Goal: Task Accomplishment & Management: Manage account settings

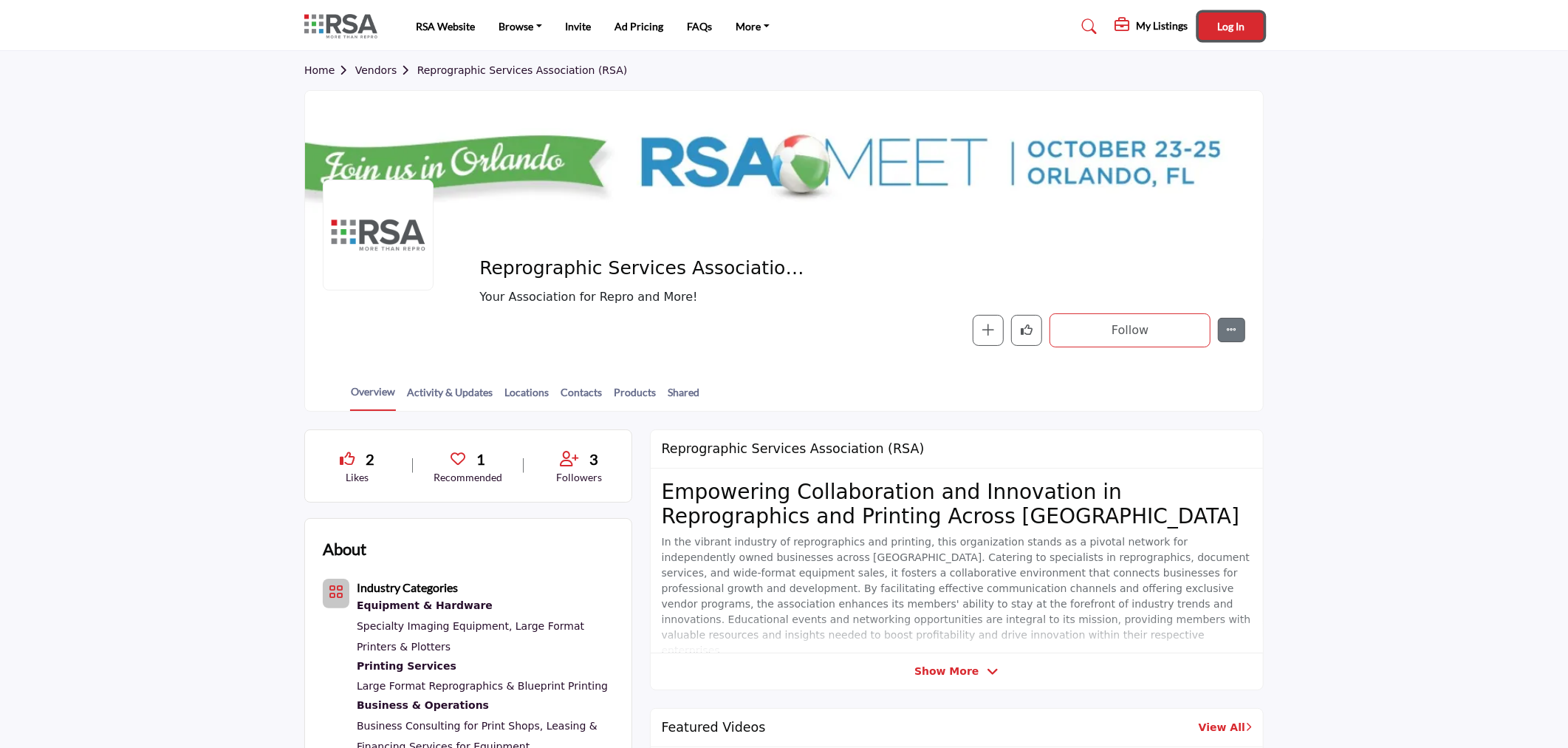
click at [1221, 22] on span "Log In" at bounding box center [1232, 26] width 27 height 13
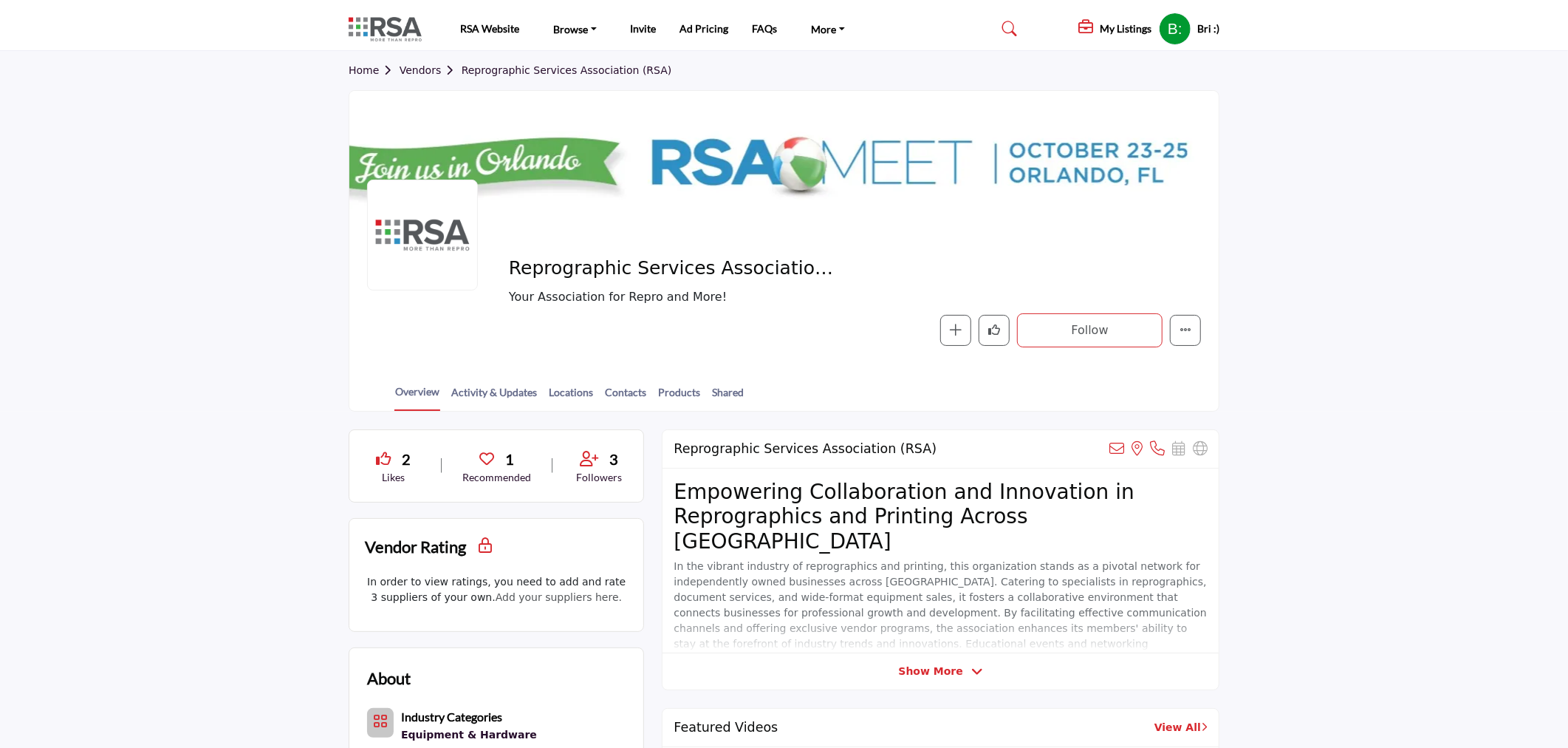
click at [1205, 28] on h5 "Bri :)" at bounding box center [1208, 29] width 22 height 15
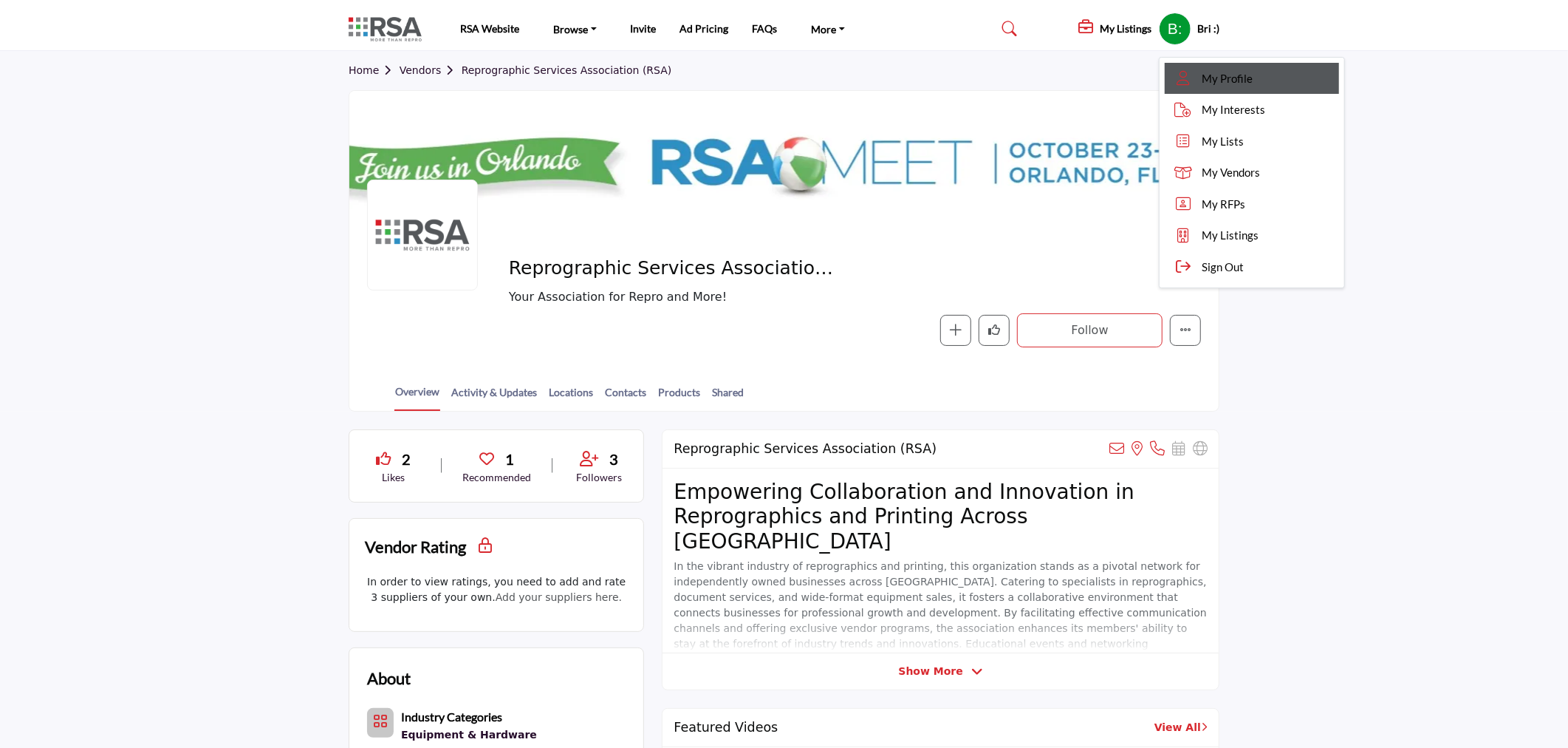
click at [1212, 70] on span "My Profile" at bounding box center [1227, 79] width 51 height 17
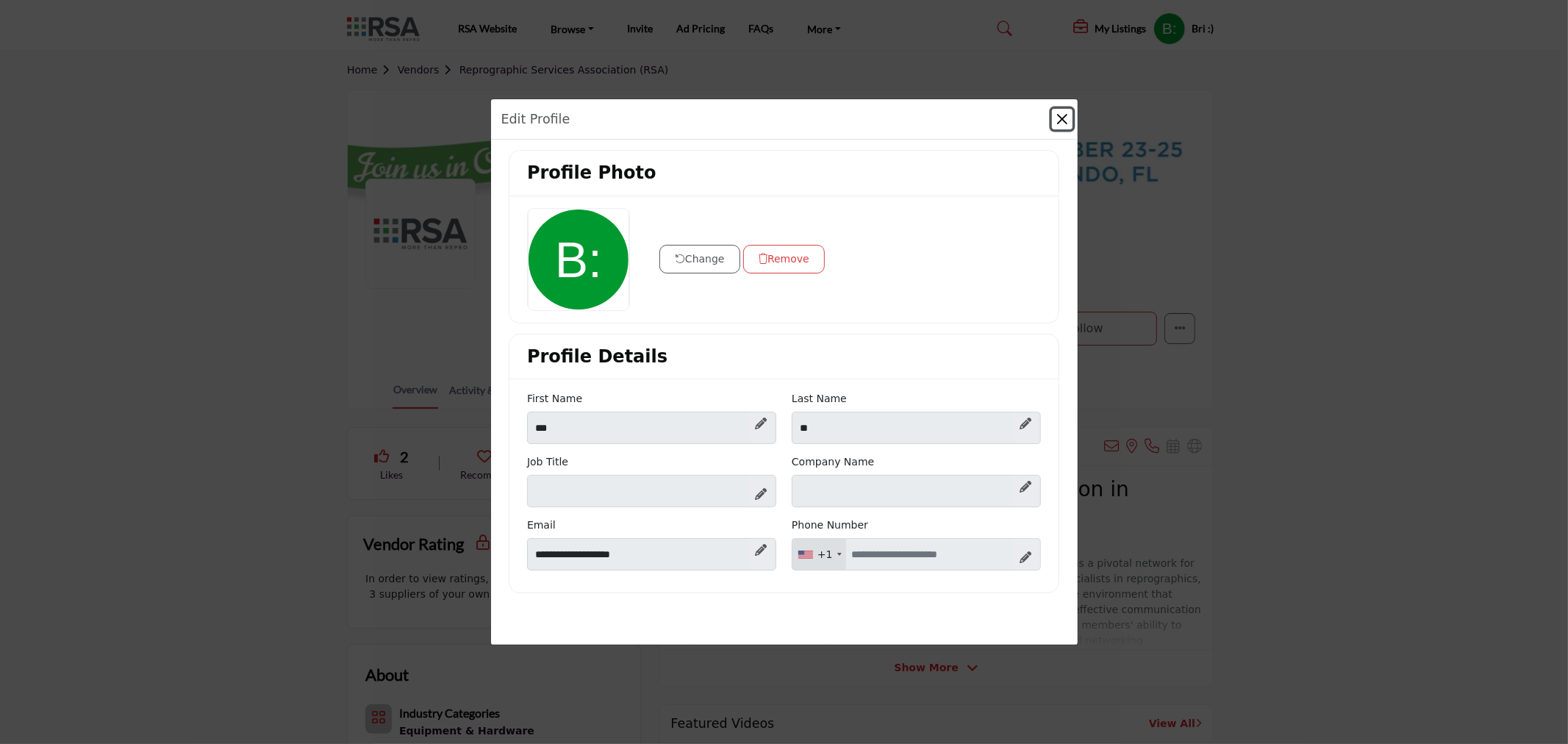
click at [1060, 127] on button "Close" at bounding box center [1062, 119] width 21 height 21
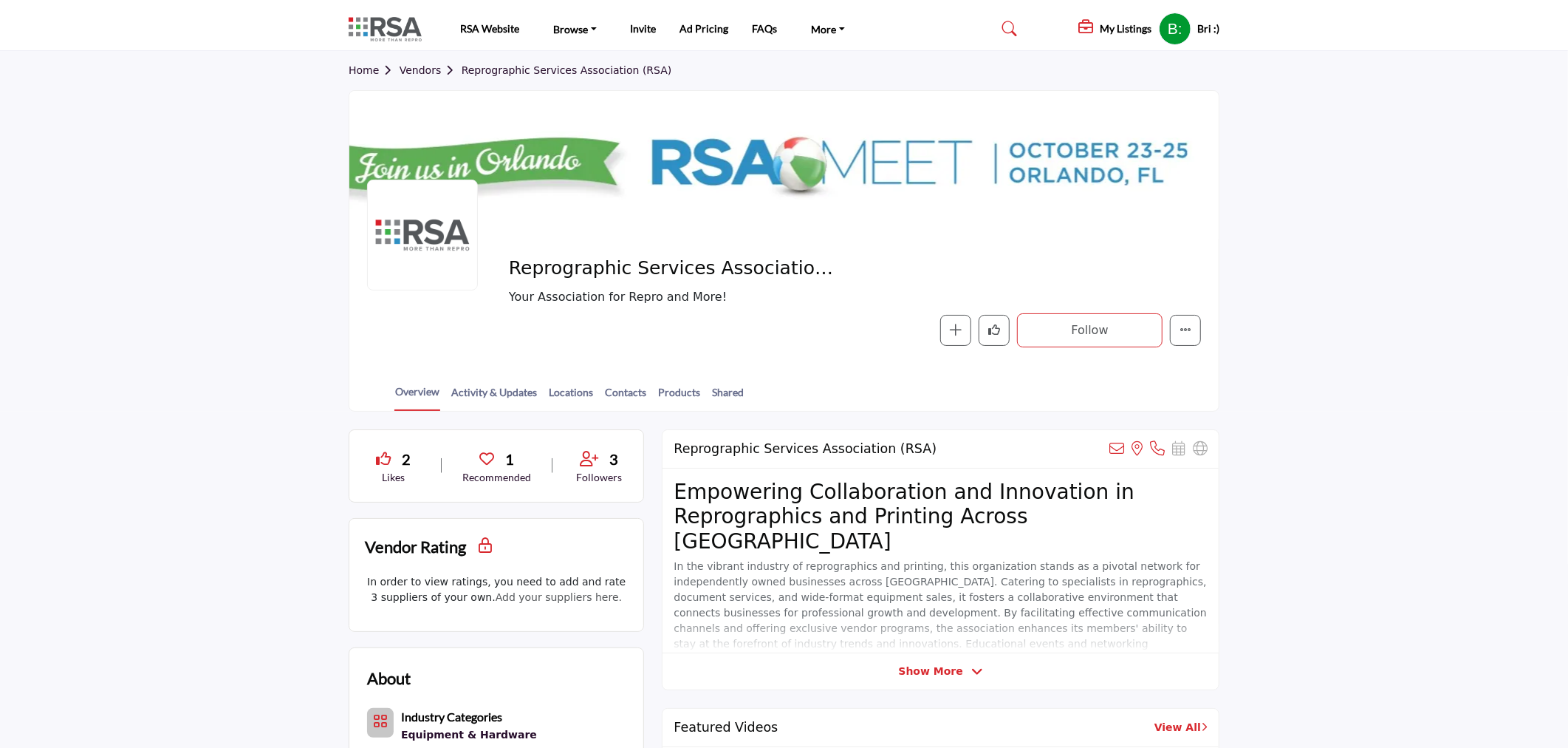
click at [1187, 29] on div "Bri :) My Profile My Interests My Lists My Vendors My RFPs My Listings Sign Out" at bounding box center [1189, 28] width 61 height 32
click at [1172, 26] on profile-featured-30ffbc07-fdba-412b-acea-e7a40fc657a8 "Show hide supplier dropdown" at bounding box center [1175, 28] width 32 height 32
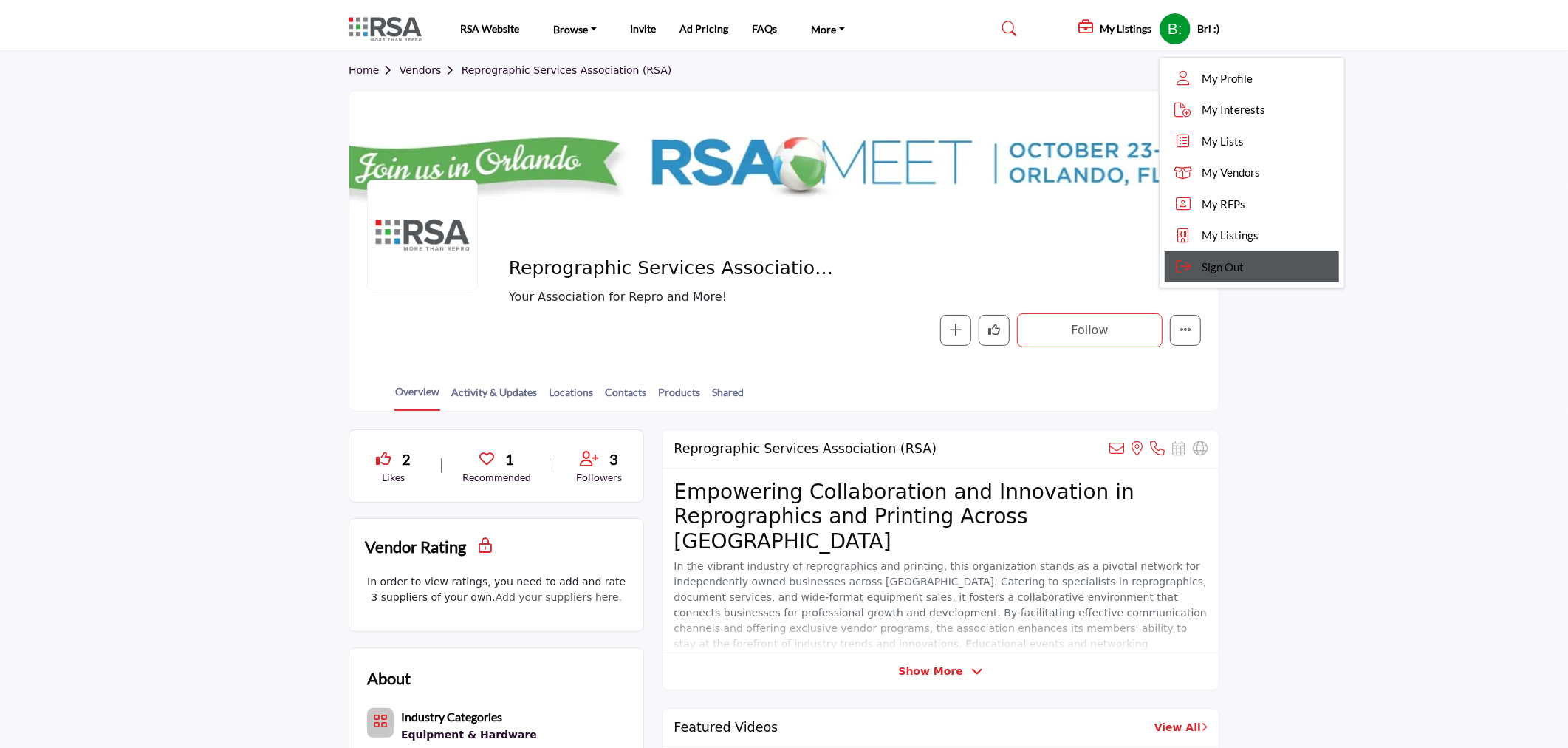
click at [1202, 261] on span "Sign Out" at bounding box center [1223, 267] width 42 height 17
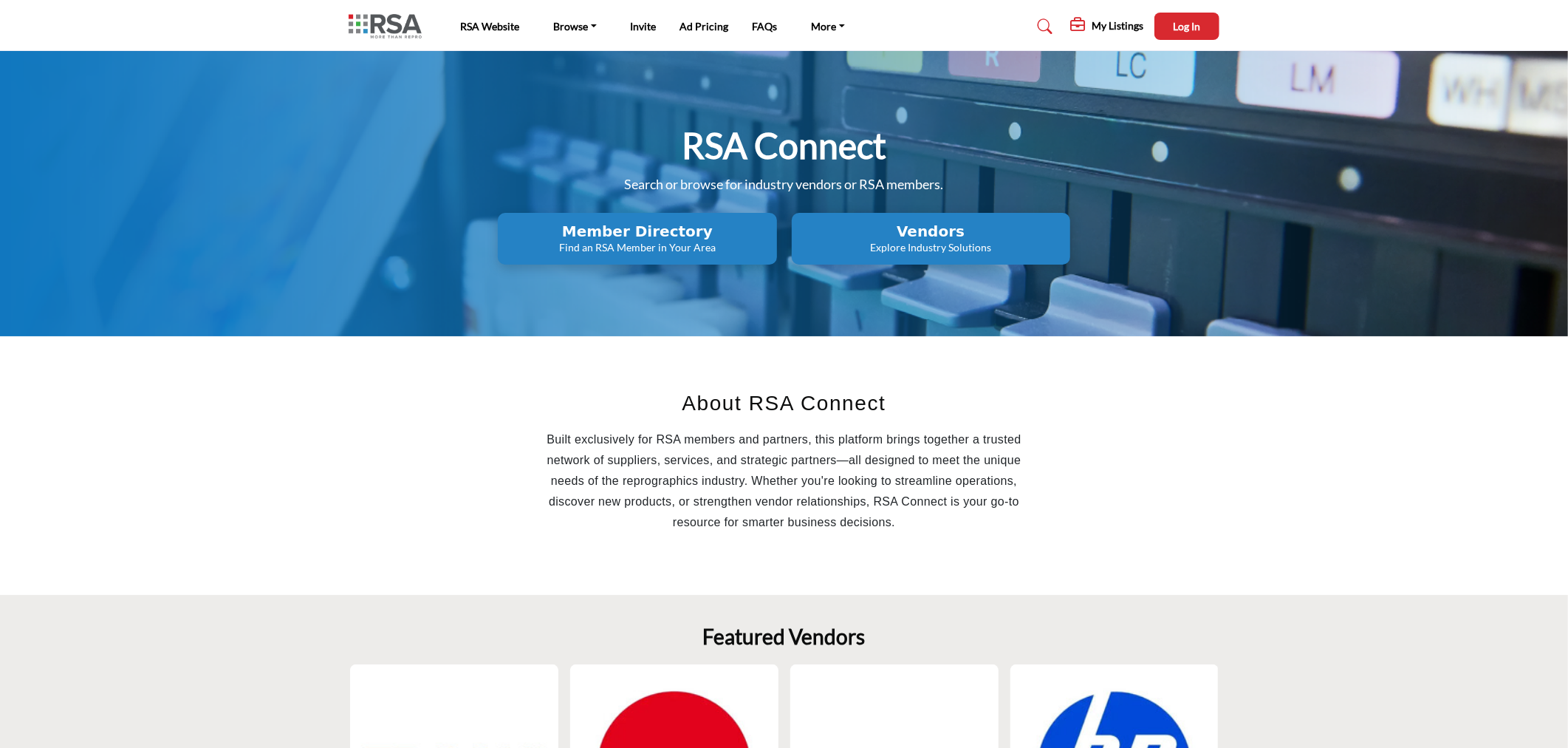
click at [1122, 28] on h5 "My Listings" at bounding box center [1117, 26] width 52 height 13
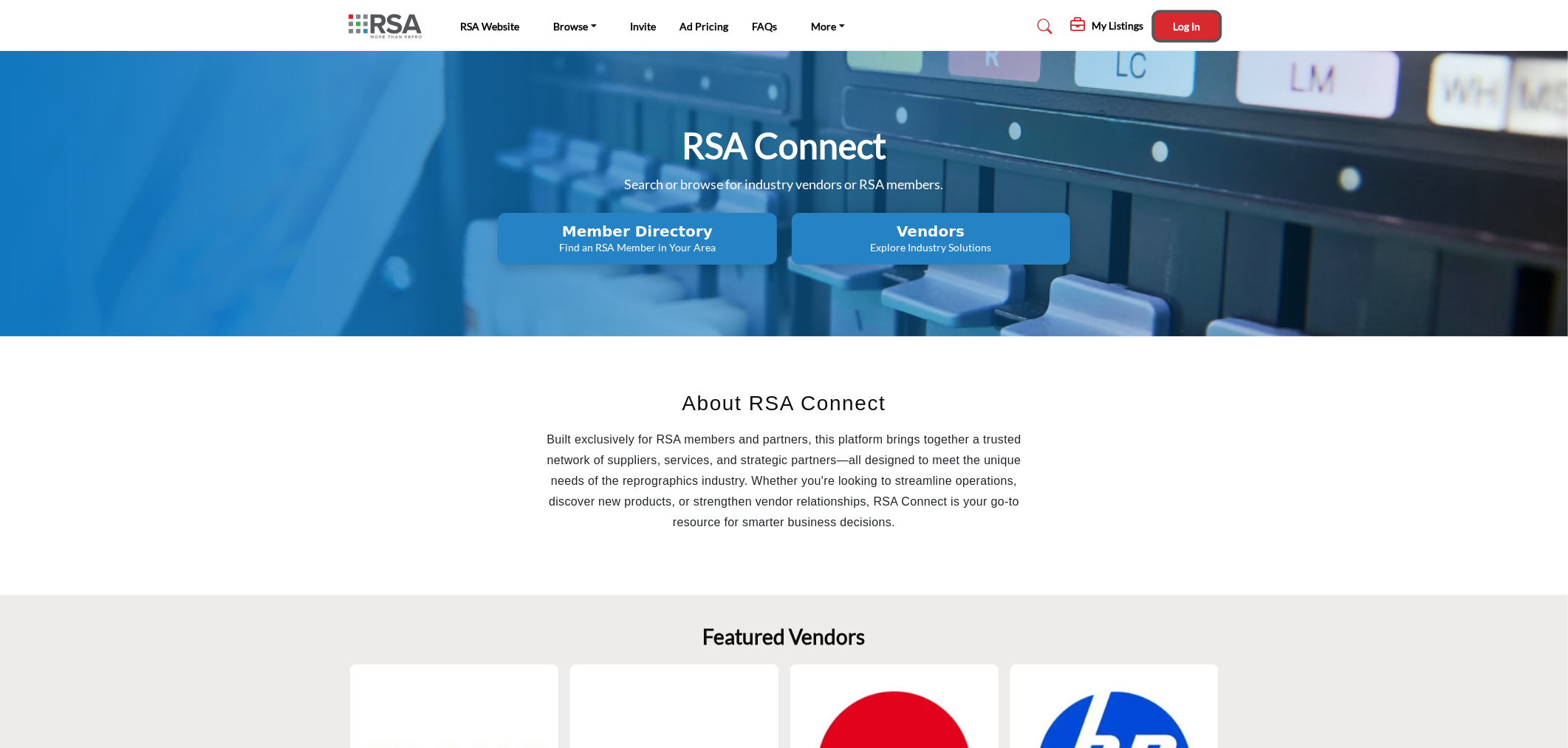
click at [1168, 26] on button "Log In" at bounding box center [1187, 26] width 65 height 27
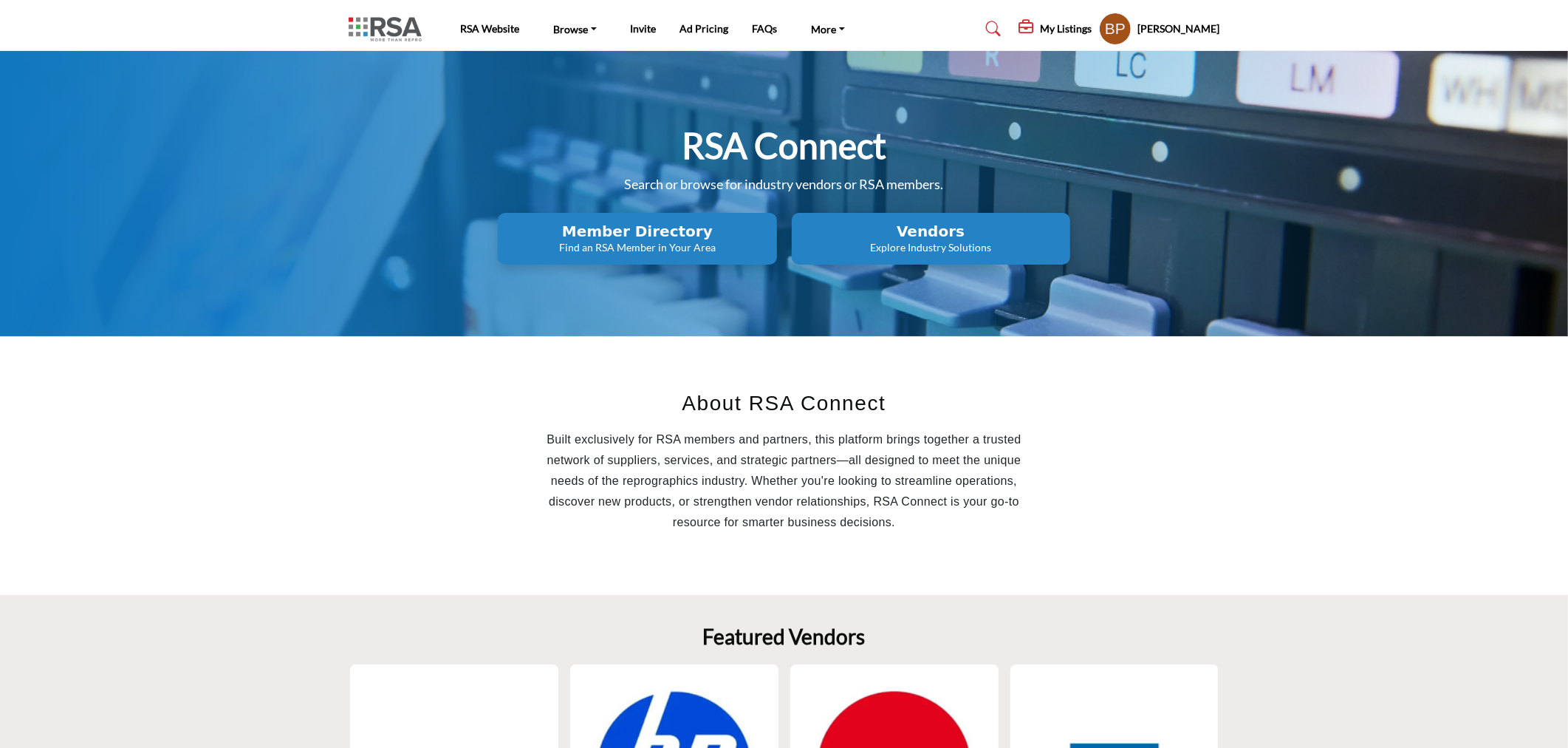
click at [928, 240] on p "Explore Industry Solutions" at bounding box center [931, 247] width 270 height 15
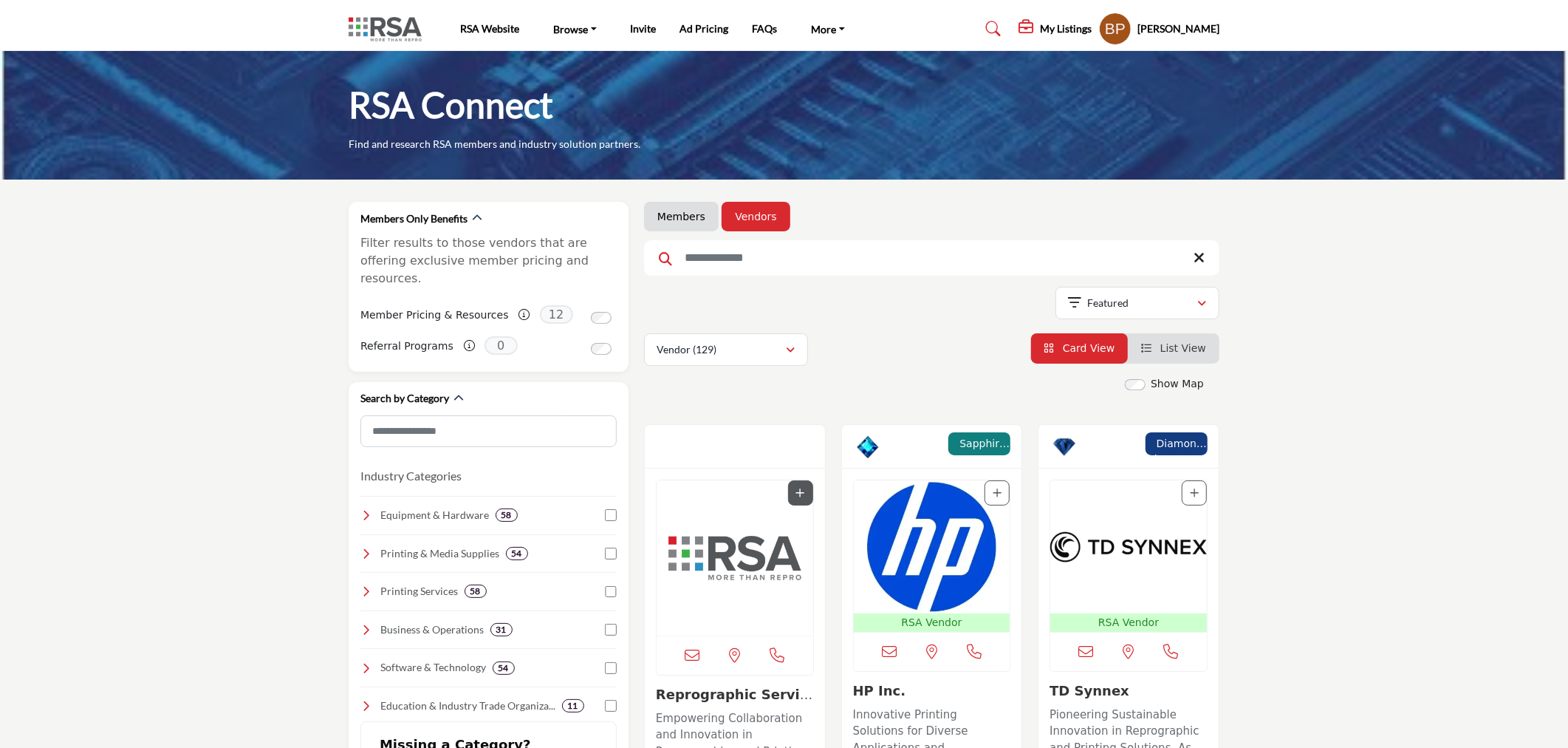
click at [729, 560] on img "Open Listing in new tab" at bounding box center [734, 558] width 157 height 155
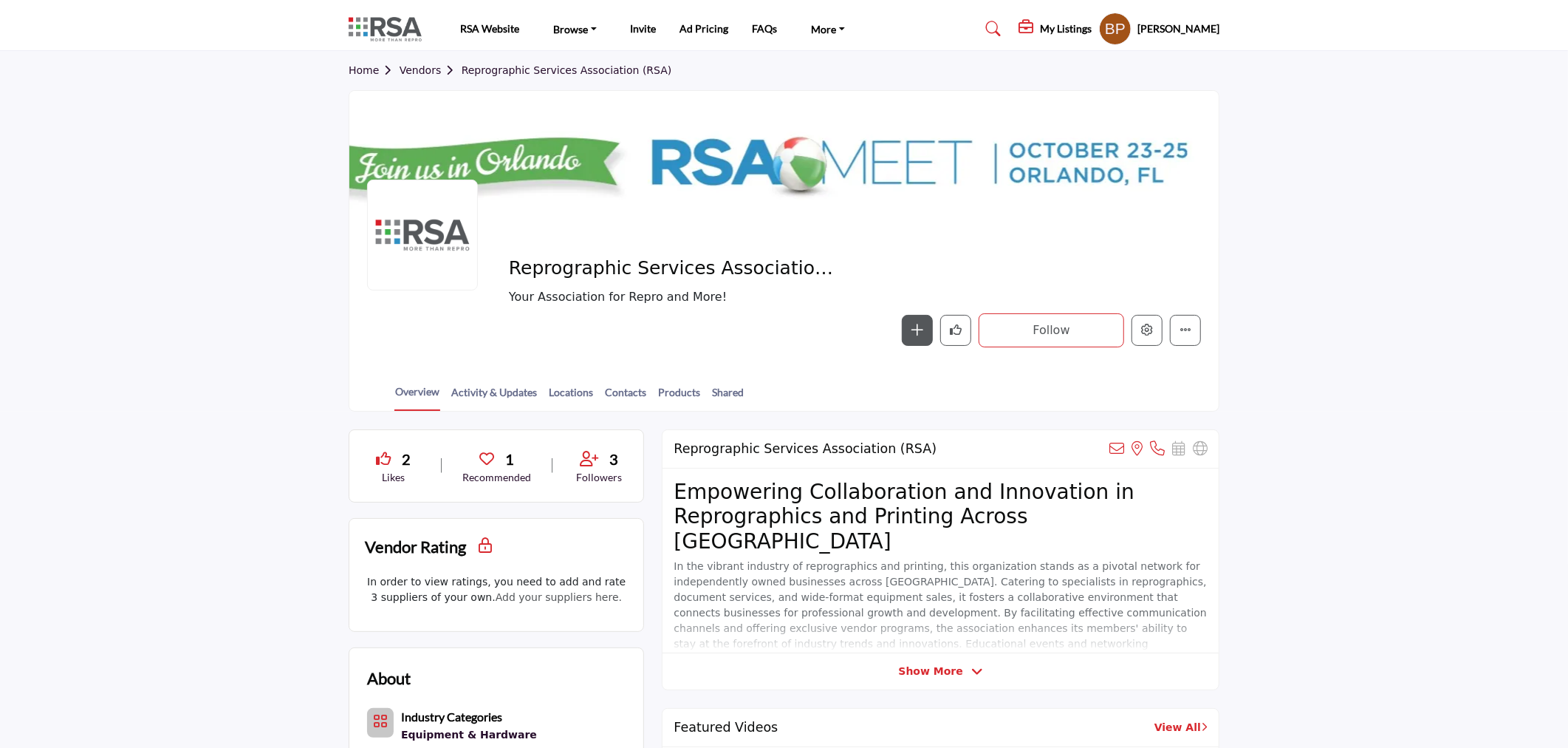
click at [1468, 391] on section "Home Vendors Reprographic Services Association (RSA) Reprographic Services Asso…" at bounding box center [784, 231] width 1568 height 361
click at [1142, 328] on icon "Edit company" at bounding box center [1147, 330] width 12 height 12
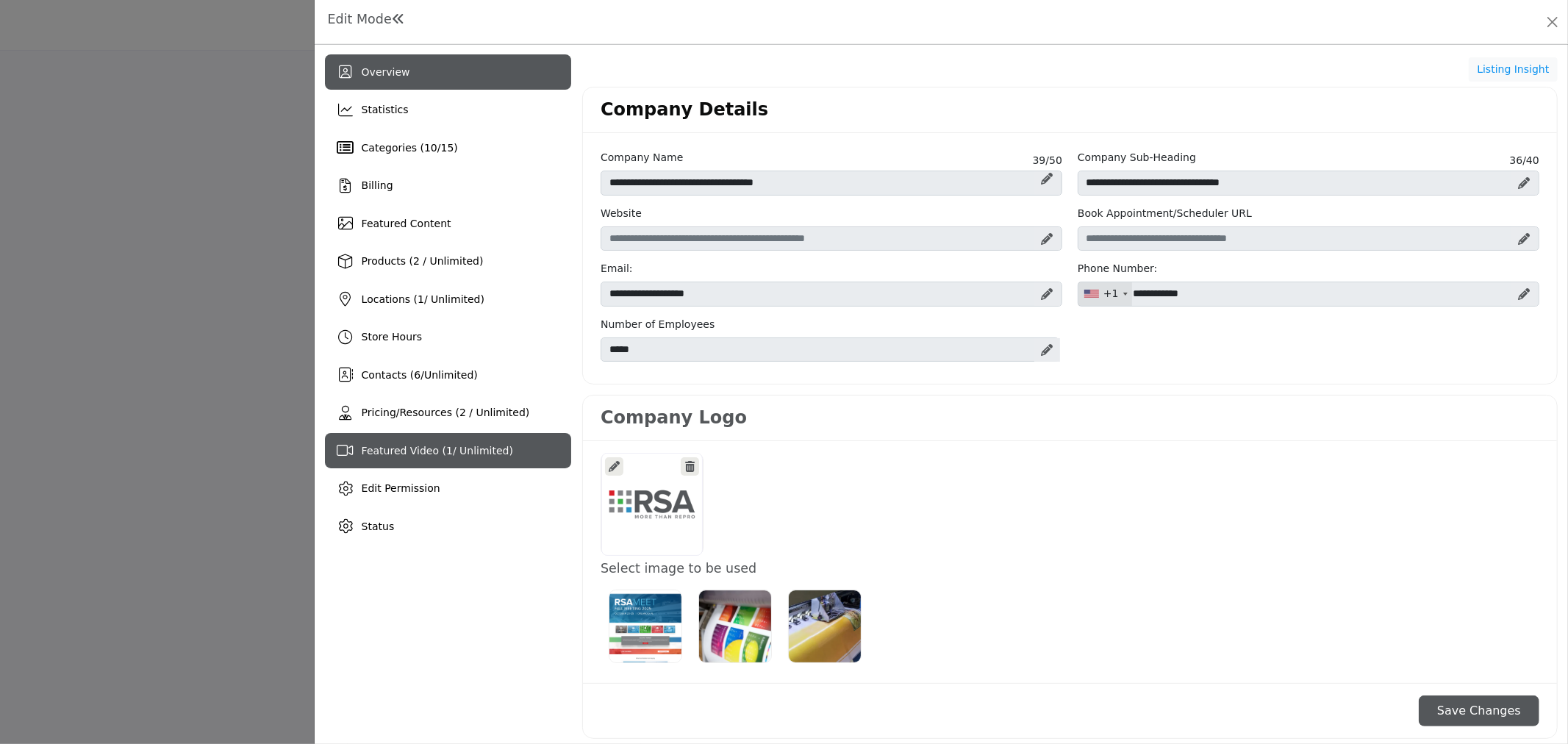
click at [410, 439] on div "Featured Video ( 1 / Unlimited)" at bounding box center [448, 450] width 246 height 35
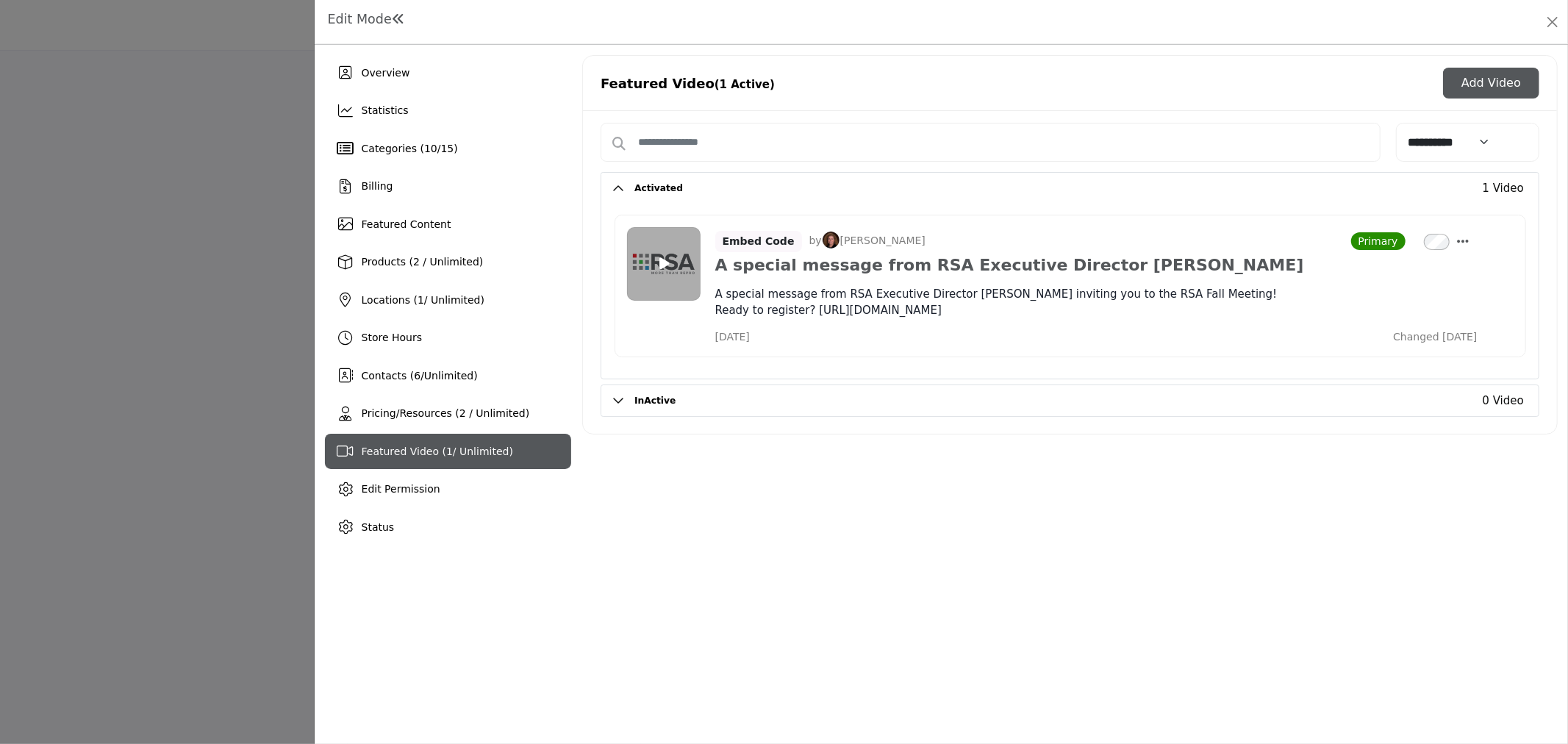
click at [1499, 88] on button "Add Video" at bounding box center [1490, 83] width 96 height 31
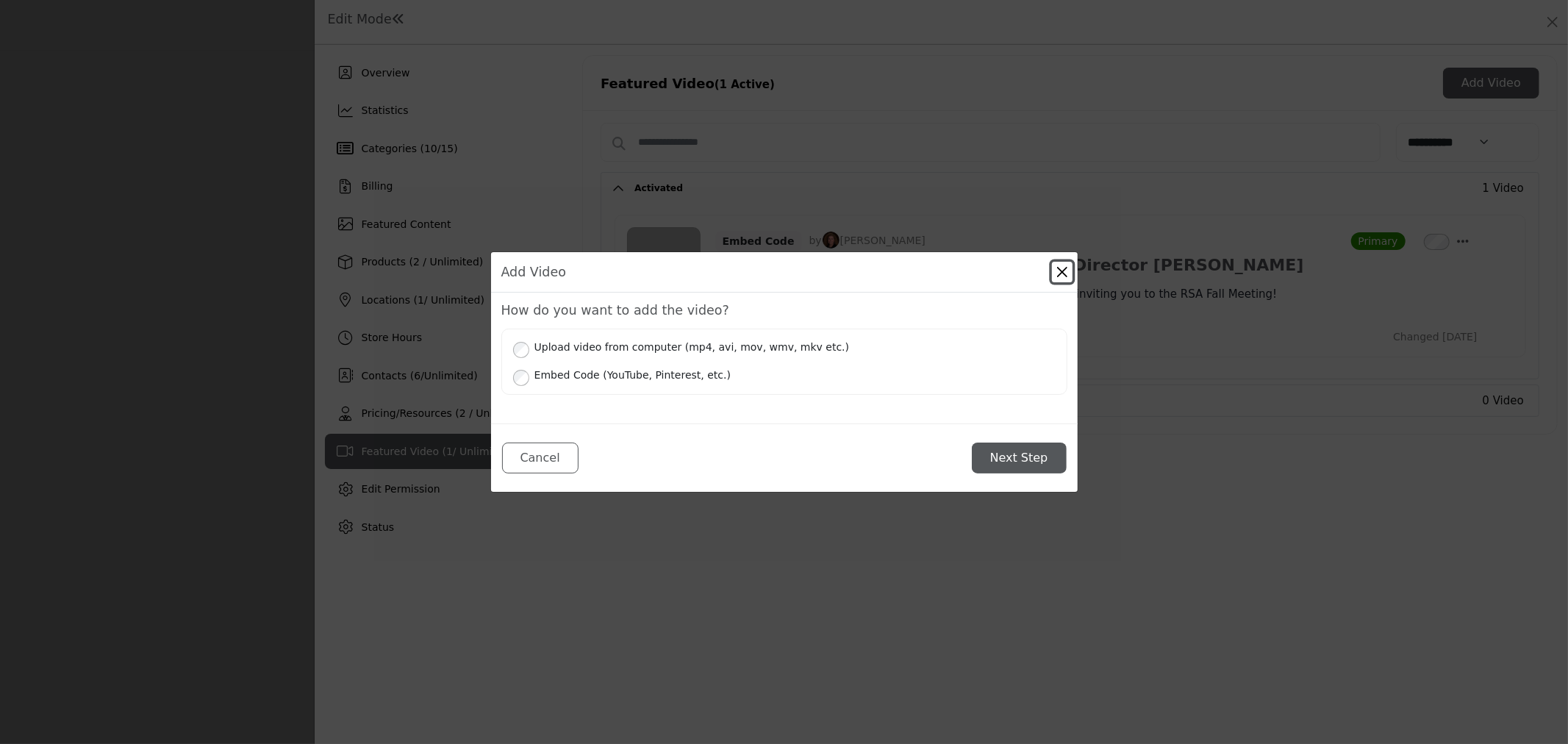
click at [1062, 268] on button "Close" at bounding box center [1062, 272] width 21 height 21
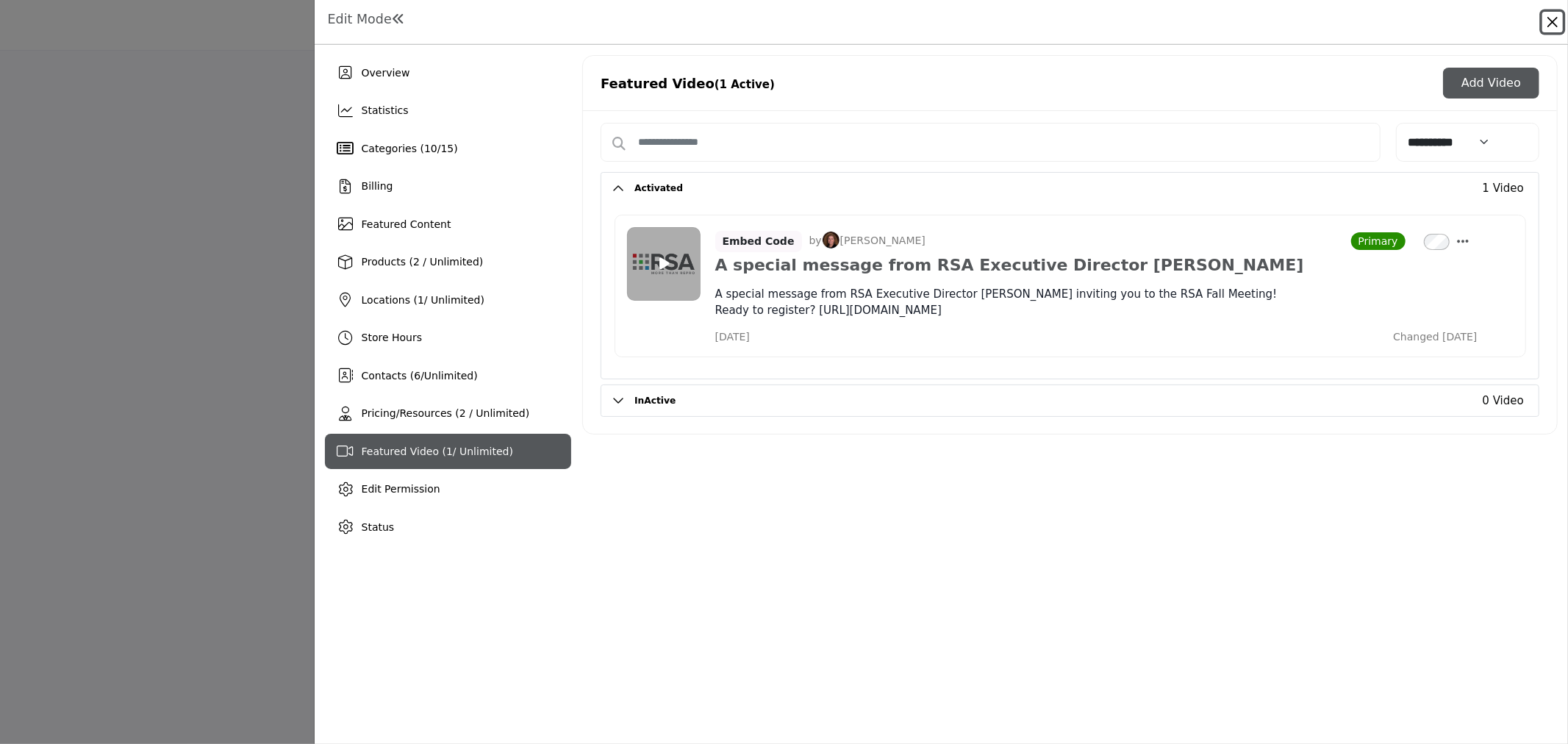
click at [1548, 15] on button "Close" at bounding box center [1552, 22] width 21 height 21
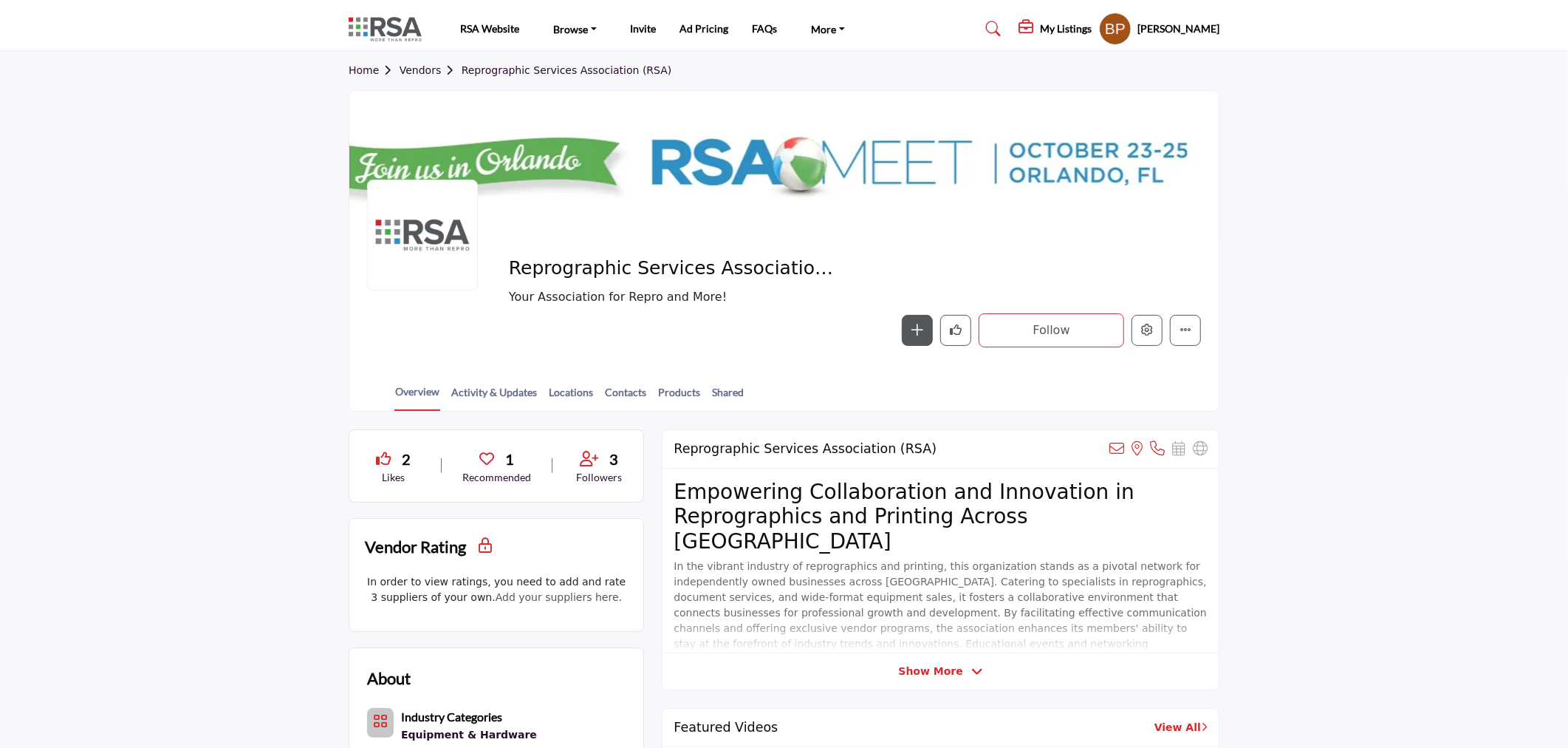
click at [1392, 134] on section "Home Vendors Reprographic Services Association (RSA) Reprographic Services Asso…" at bounding box center [784, 231] width 1568 height 361
